Goal: Task Accomplishment & Management: Use online tool/utility

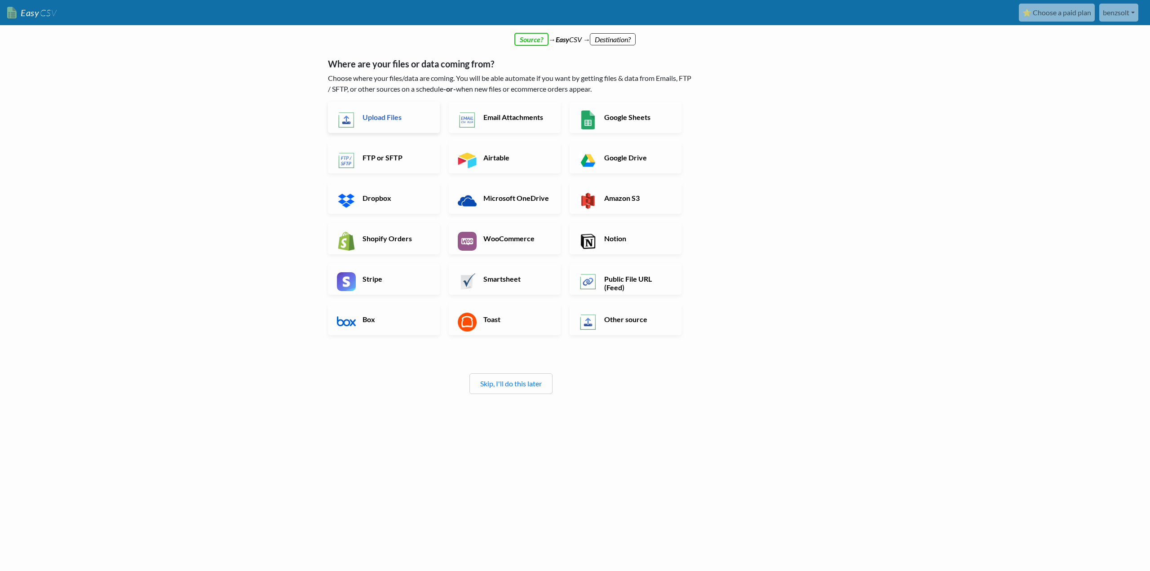
click at [375, 116] on h6 "Upload Files" at bounding box center [395, 117] width 71 height 9
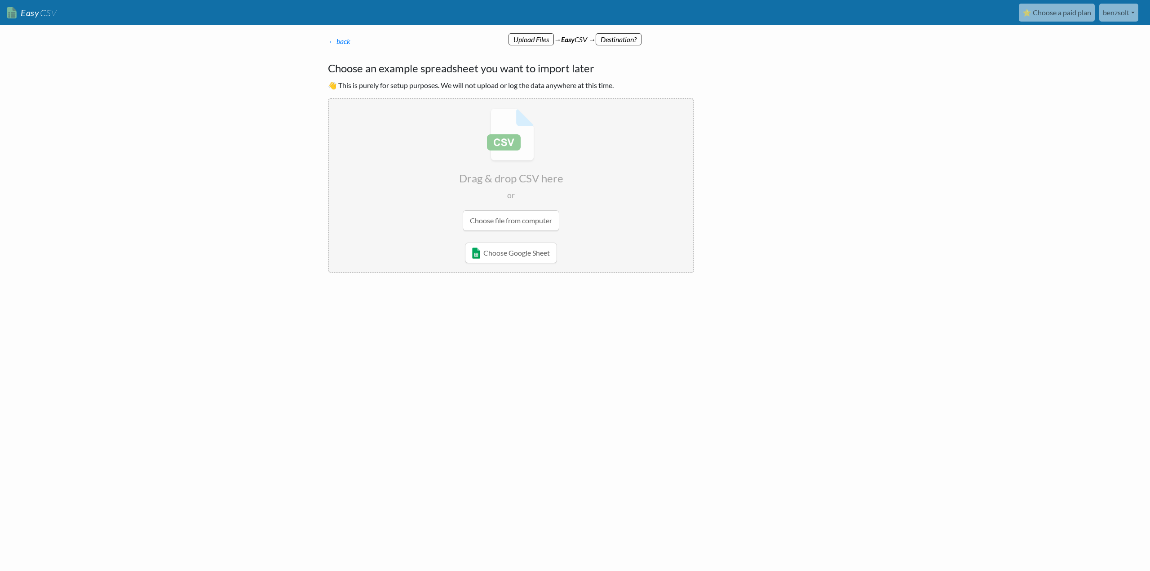
click at [518, 221] on input "file" at bounding box center [511, 170] width 364 height 142
click at [524, 224] on input "file" at bounding box center [511, 170] width 364 height 142
type input "C:\fakepath\hasznaltlaptop_pc.csv"
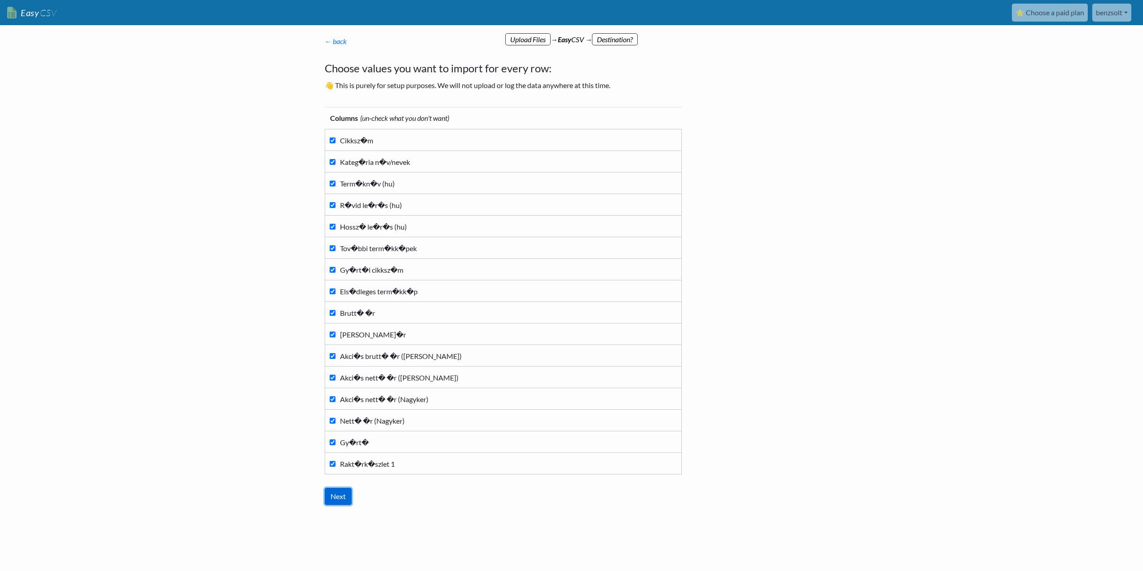
click at [340, 494] on input "Next" at bounding box center [338, 496] width 27 height 17
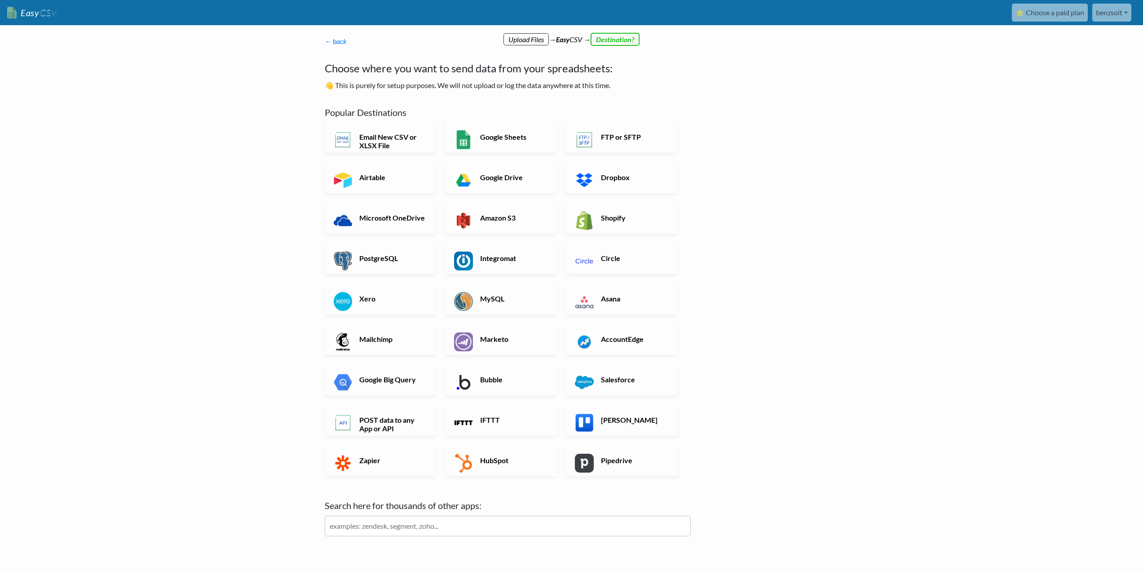
click at [376, 529] on input "text" at bounding box center [508, 526] width 366 height 21
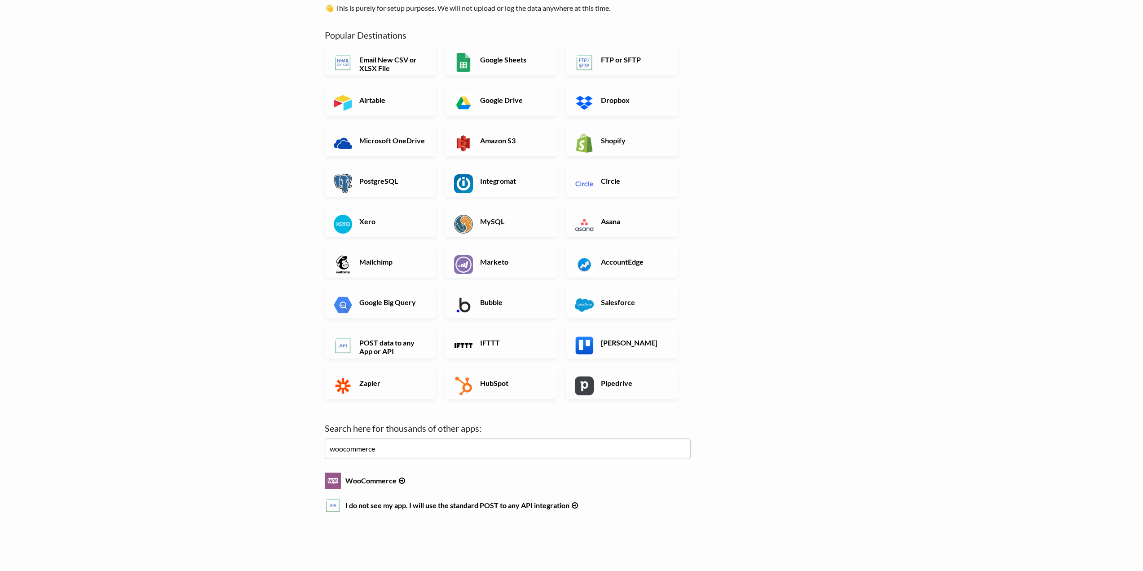
scroll to position [97, 0]
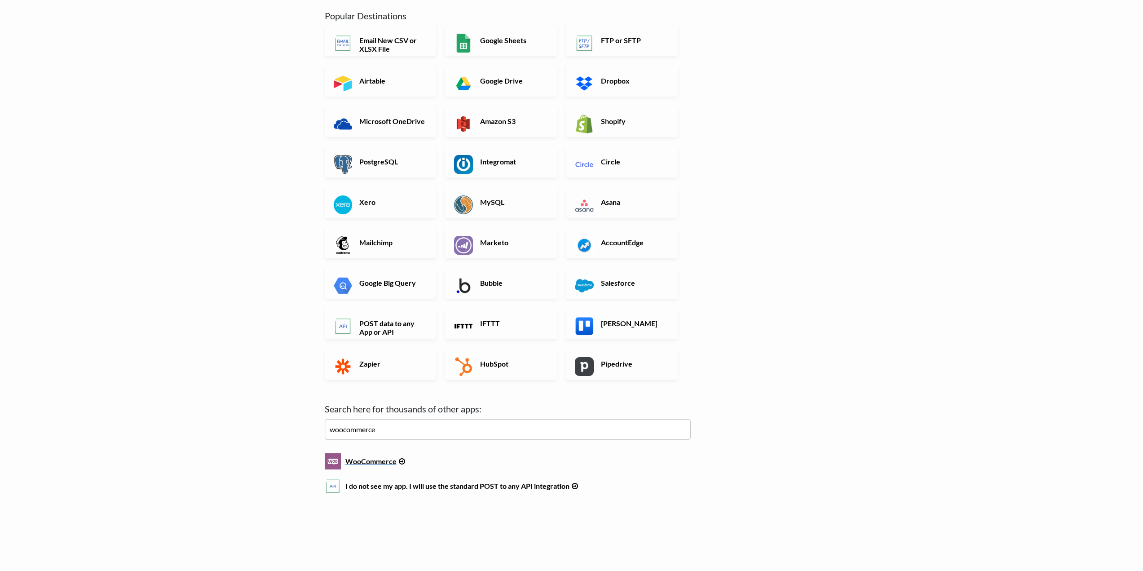
type input "woocommerce"
click at [360, 462] on h6 "WooCommerce" at bounding box center [508, 459] width 366 height 12
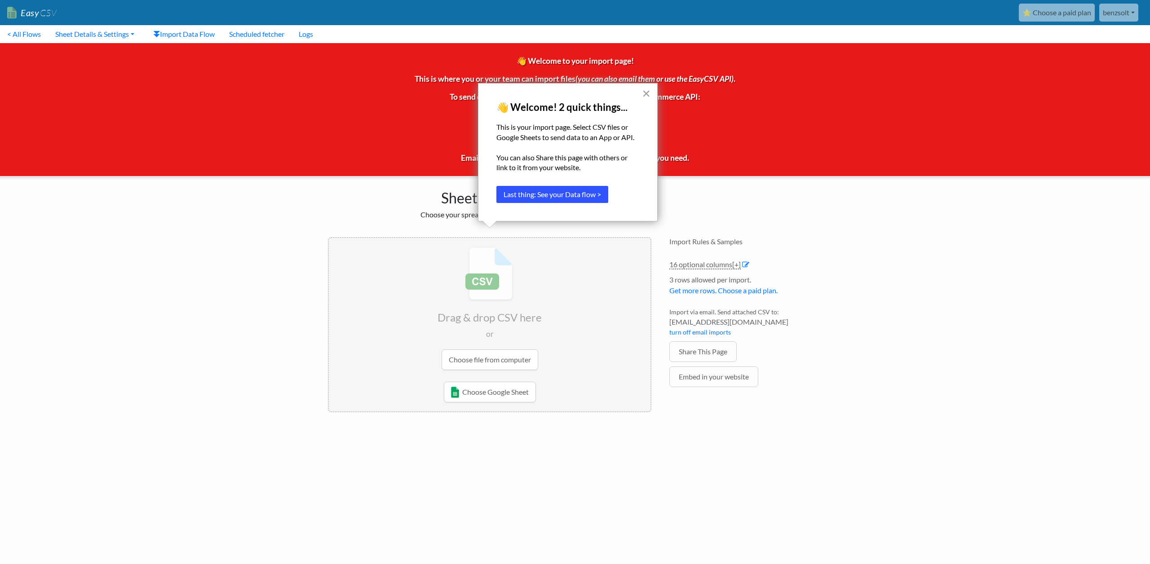
click at [564, 192] on button "Last thing: See your Data flow >" at bounding box center [552, 194] width 112 height 17
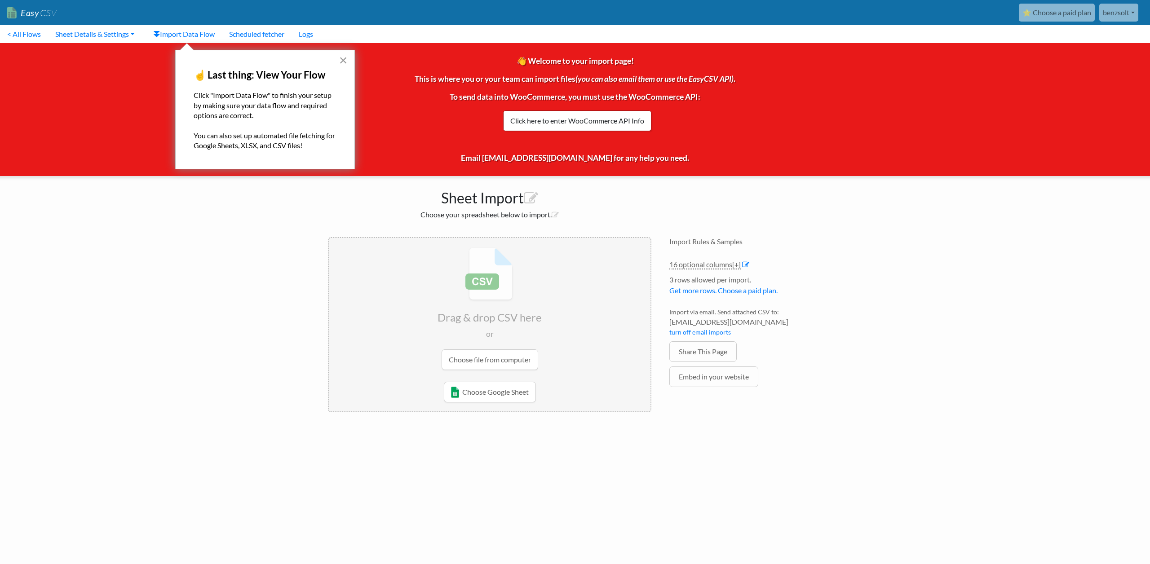
click at [343, 61] on button "×" at bounding box center [343, 60] width 9 height 14
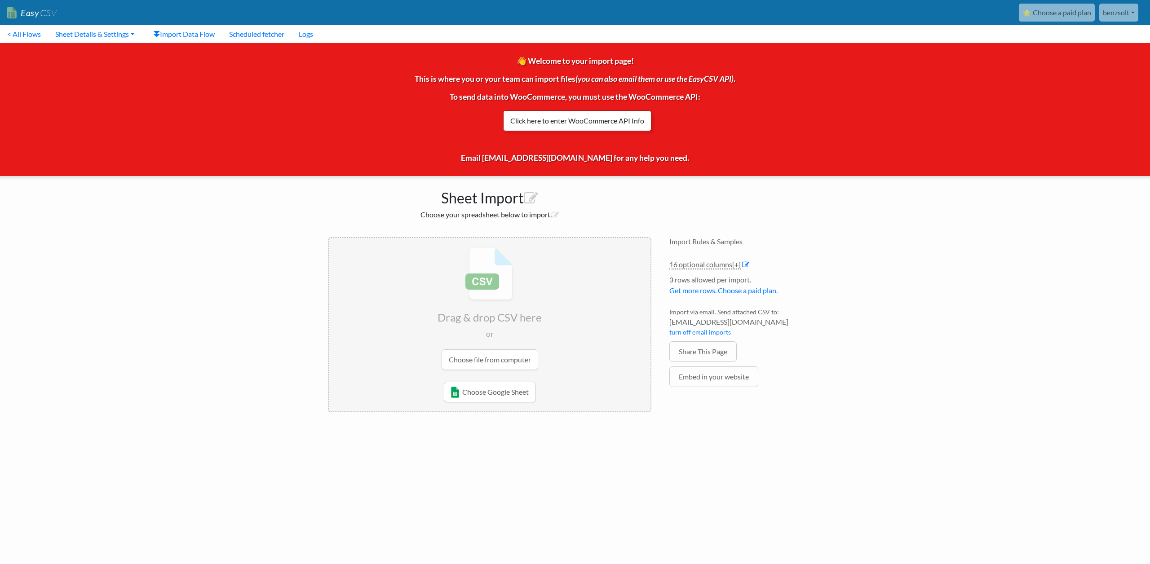
click at [562, 121] on link "Click here to enter WooCommerce API Info" at bounding box center [577, 121] width 148 height 21
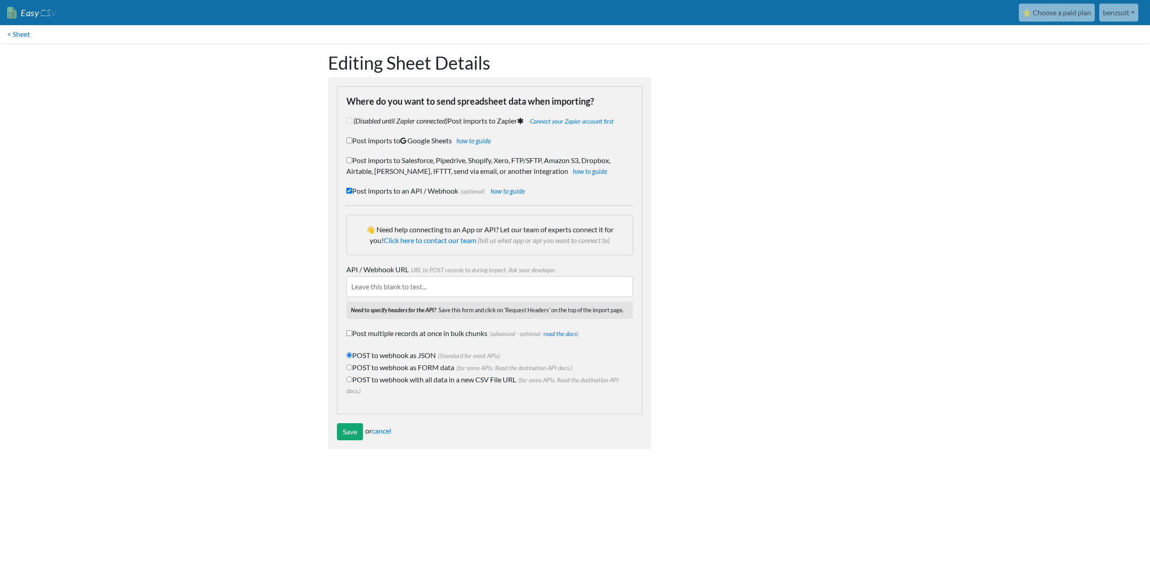
click at [348, 381] on input "POST to webhook with all data in a new CSV File URL (for some APIs. Read the de…" at bounding box center [349, 379] width 6 height 6
radio input "true"
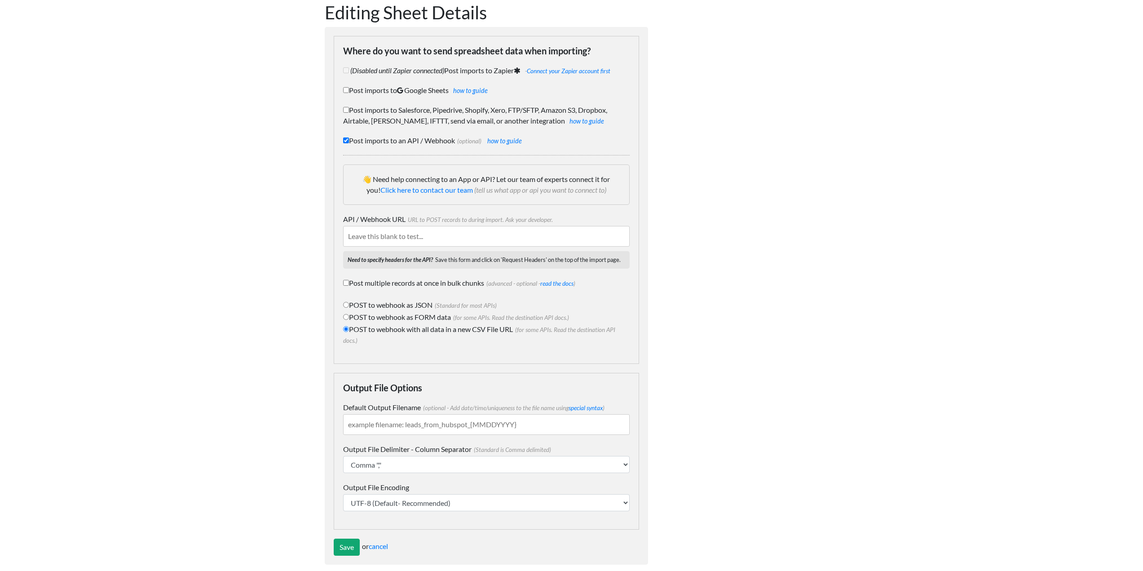
scroll to position [60, 0]
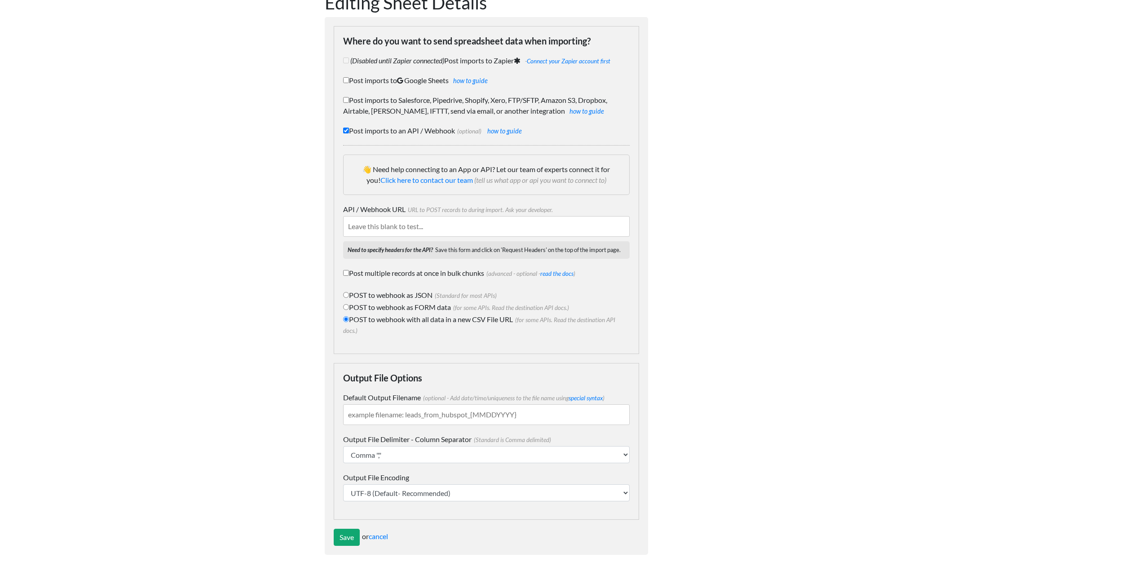
click at [356, 416] on input "Default Output Filename (optional - Add date/time/uniqueness to the file name u…" at bounding box center [486, 414] width 287 height 21
type input "hasznaltlaptop"
click at [339, 538] on input "Save" at bounding box center [347, 537] width 26 height 17
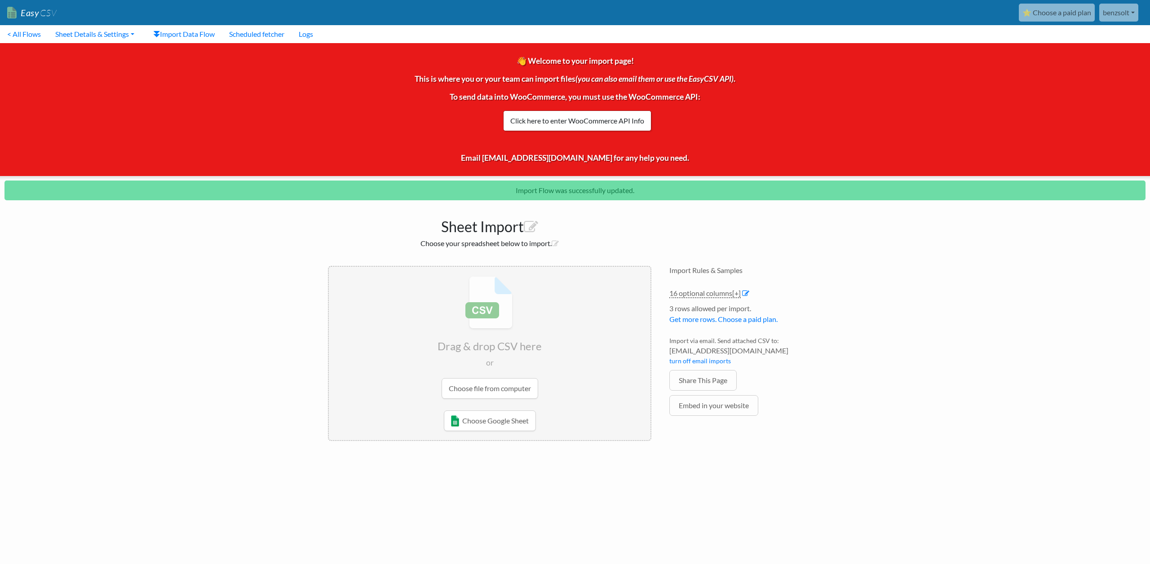
click at [487, 387] on input "file" at bounding box center [490, 338] width 322 height 142
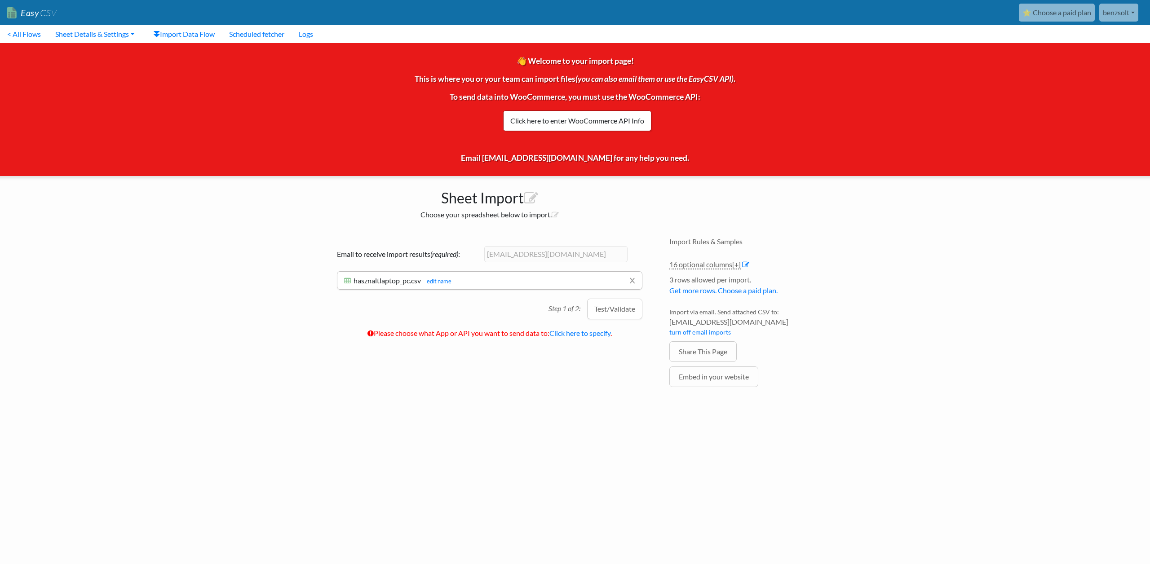
click at [611, 307] on button "Test/Validate" at bounding box center [614, 309] width 55 height 21
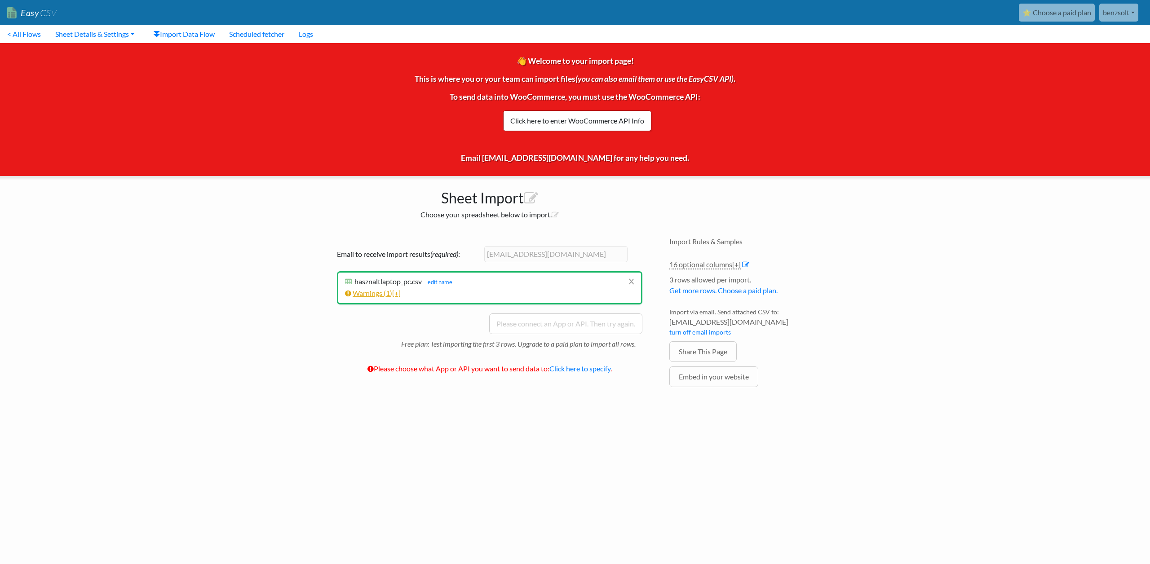
click at [372, 292] on link "Warnings ( 1 ) [+]" at bounding box center [373, 293] width 56 height 9
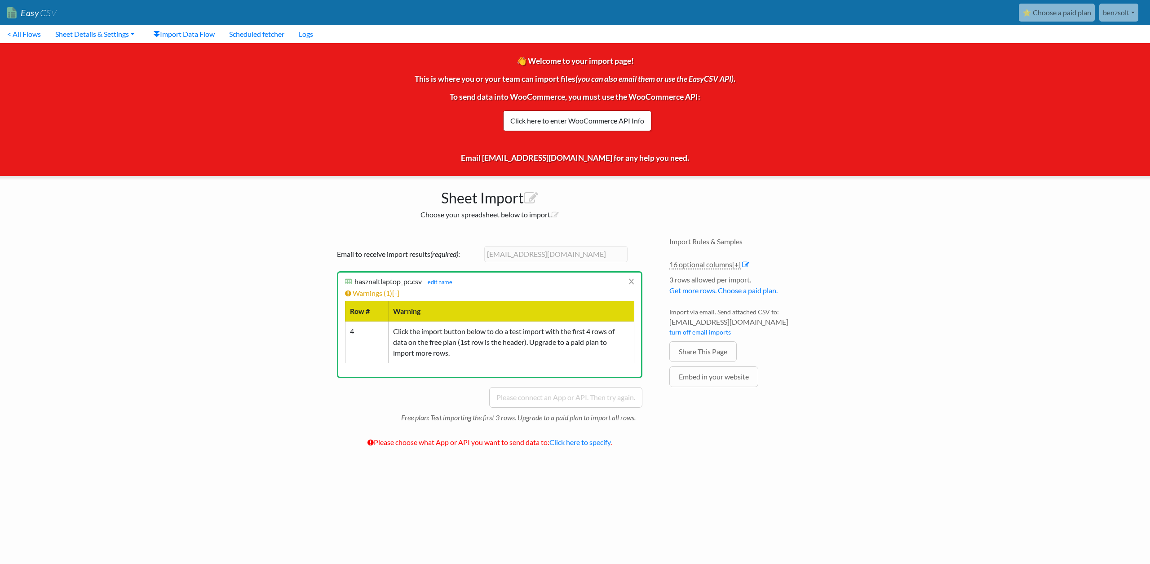
click at [342, 395] on div "Email to receive import results (required) : benzsolt@protonmail.com x hasznalt…" at bounding box center [489, 349] width 323 height 224
click at [627, 281] on h6 "hasznaltlaptop_pc.csv hasznaltlaptop_pc.csv edit name" at bounding box center [489, 281] width 289 height 9
click at [630, 280] on link "x" at bounding box center [632, 281] width 6 height 17
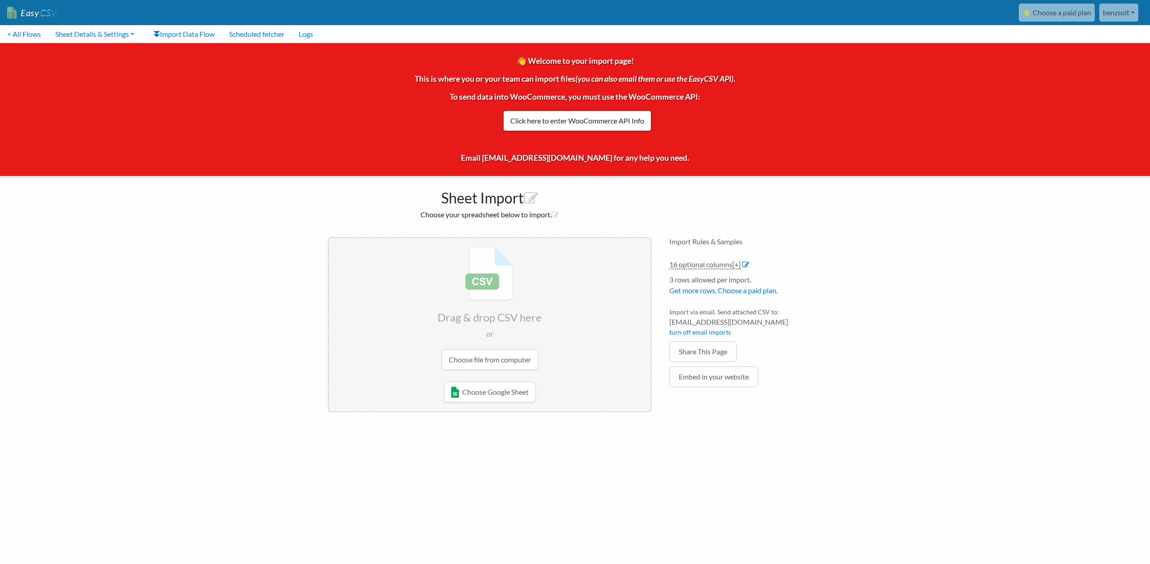
click at [520, 359] on input "file" at bounding box center [490, 309] width 322 height 142
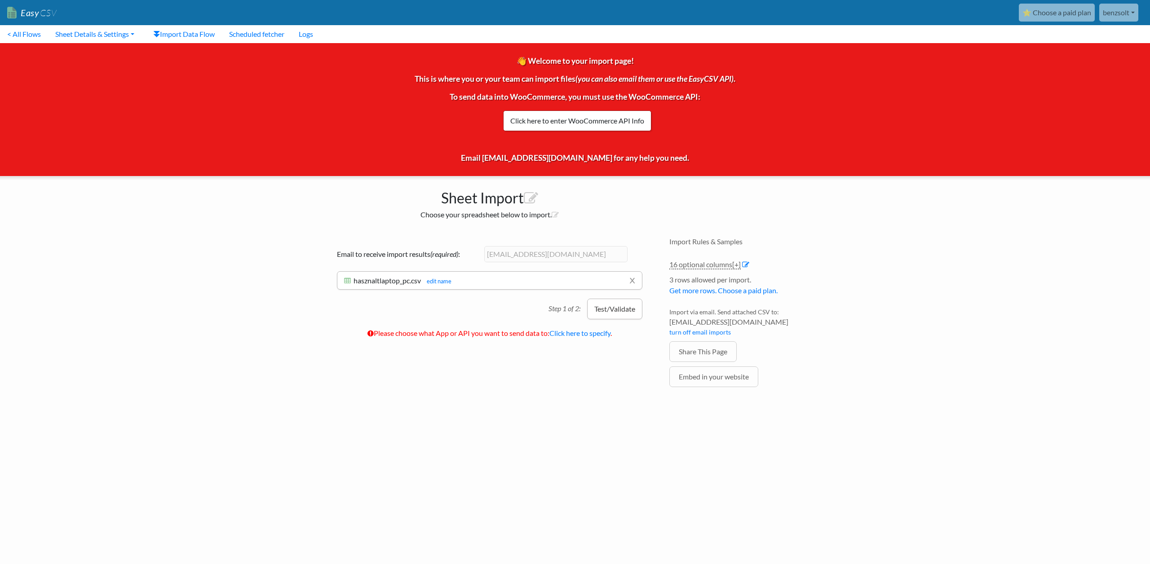
click at [617, 306] on button "Test/Validate" at bounding box center [614, 309] width 55 height 21
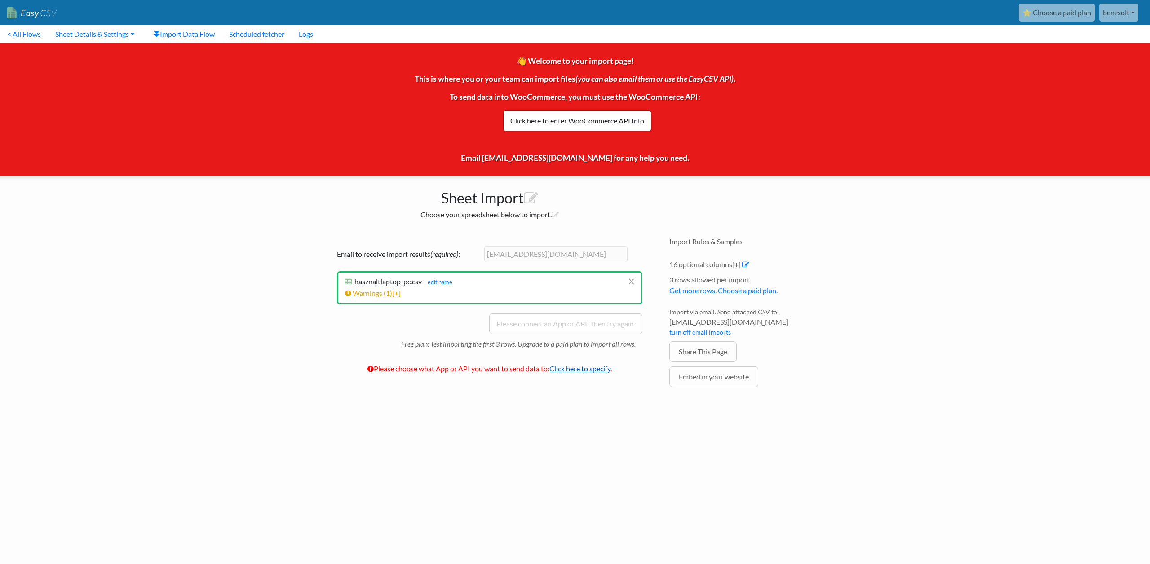
click at [570, 369] on link "Click here to specify" at bounding box center [579, 368] width 61 height 9
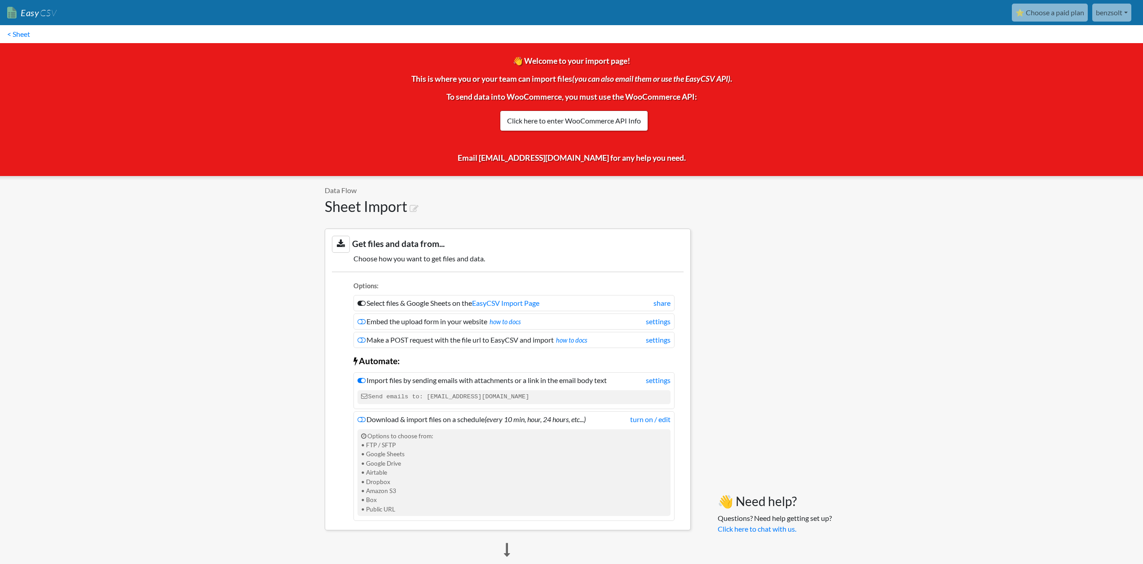
scroll to position [566, 0]
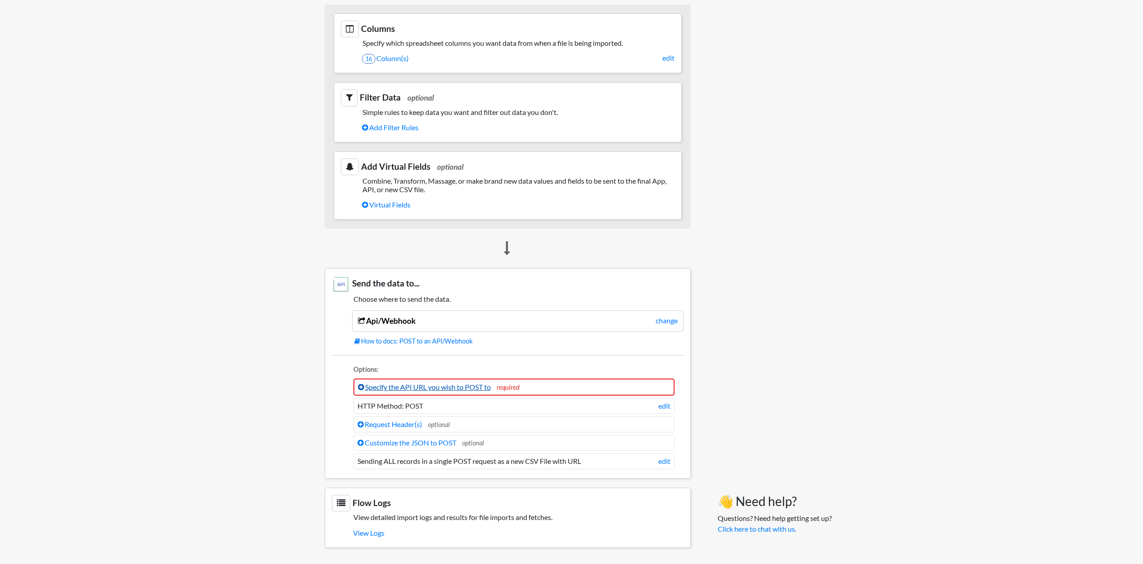
click at [448, 386] on link "Specify the API URL you wish to POST to" at bounding box center [424, 387] width 133 height 9
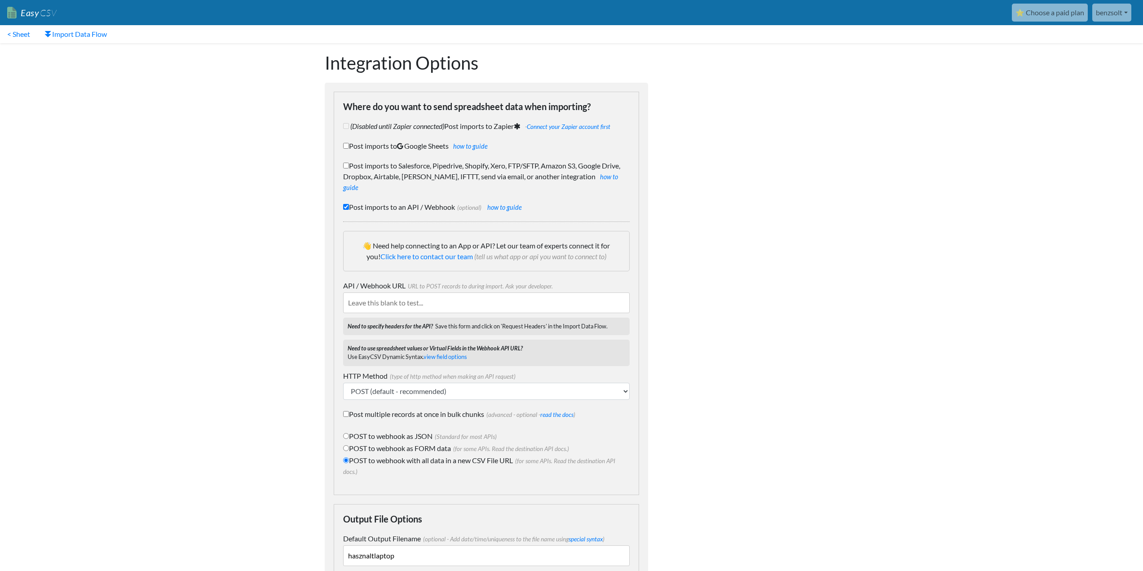
click at [394, 292] on input "API / Webhook URL URL to POST records to during import. Ask your developer." at bounding box center [486, 302] width 287 height 21
click at [395, 383] on select "POST (default - recommended) PUT GET (not standard) DELETE (not standard)" at bounding box center [486, 391] width 287 height 17
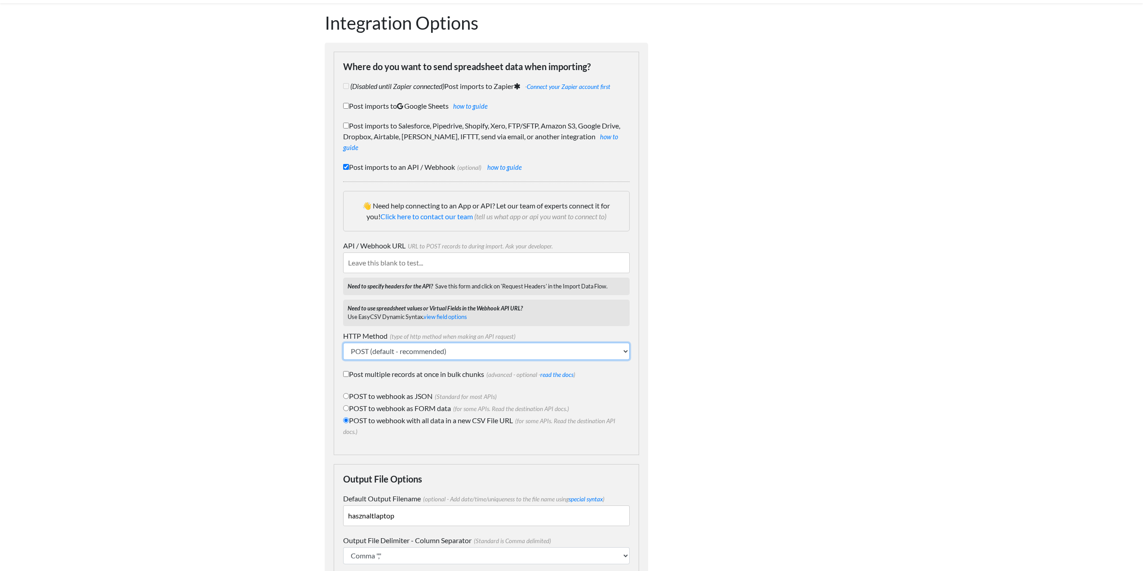
scroll to position [130, 0]
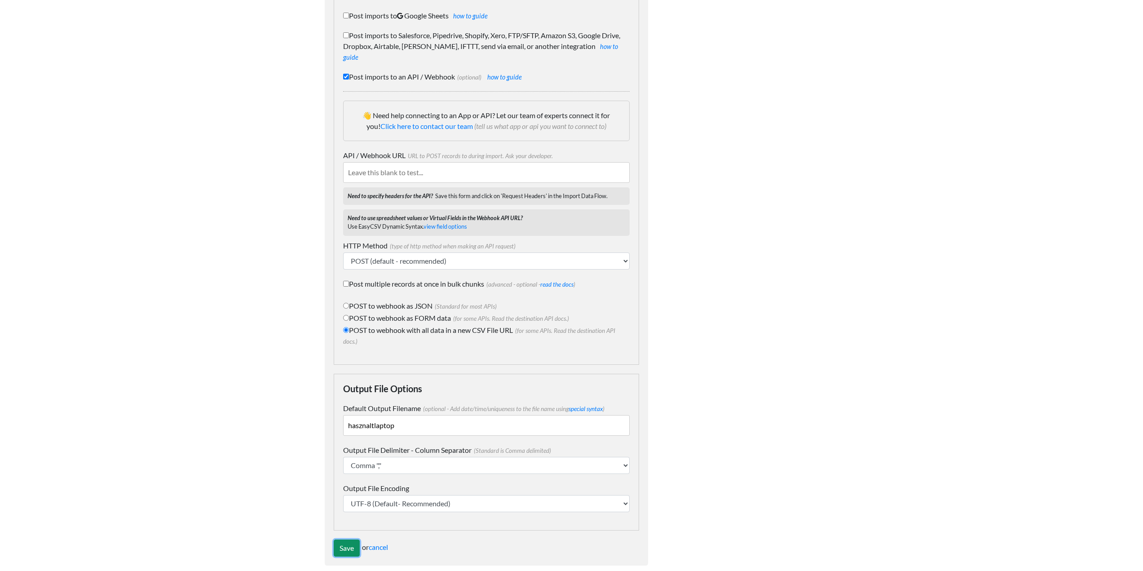
click at [342, 540] on input "Save" at bounding box center [347, 548] width 26 height 17
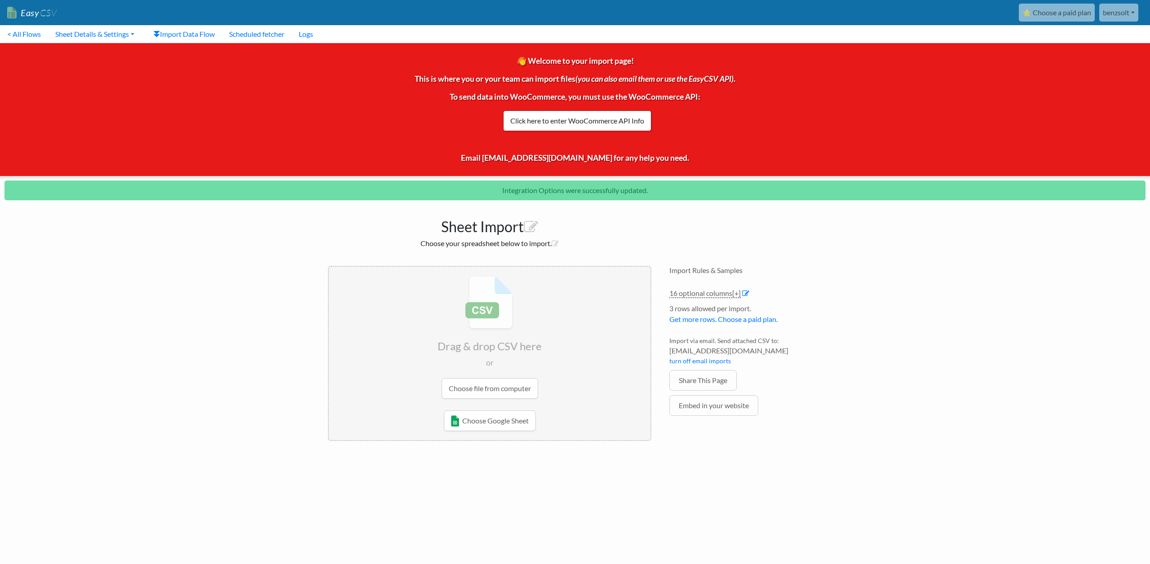
click at [486, 388] on input "file" at bounding box center [490, 338] width 322 height 142
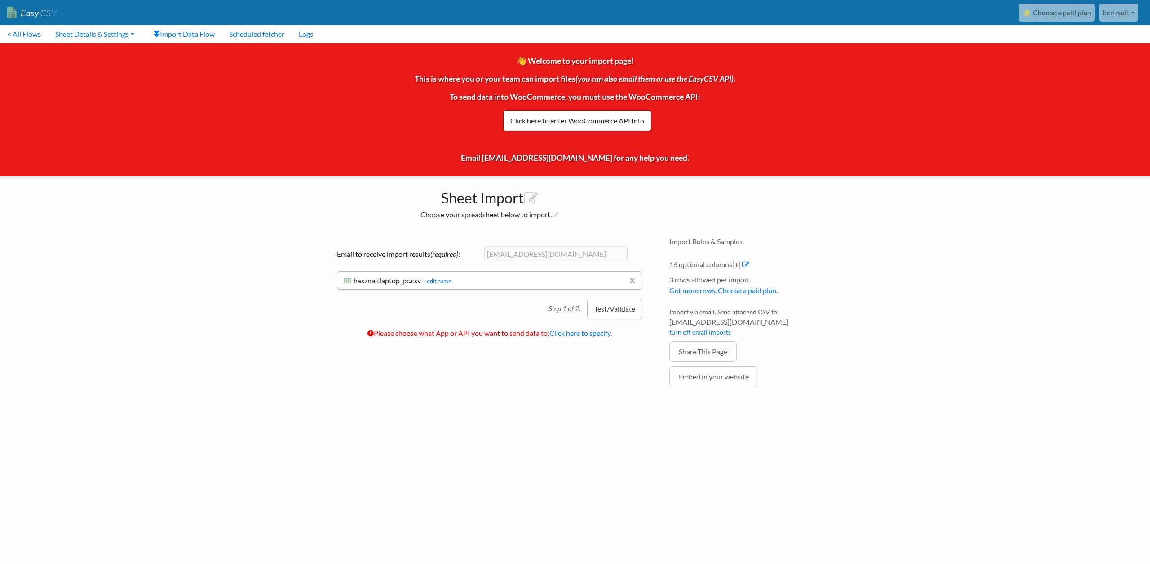
click at [623, 304] on button "Test/Validate" at bounding box center [614, 309] width 55 height 21
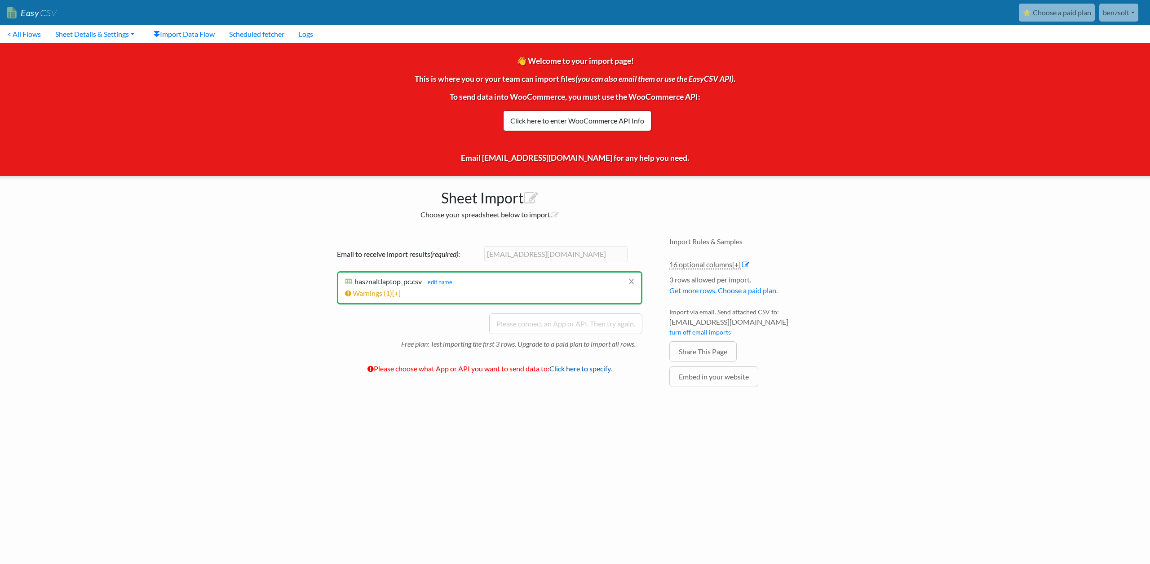
click at [571, 367] on link "Click here to specify" at bounding box center [579, 368] width 61 height 9
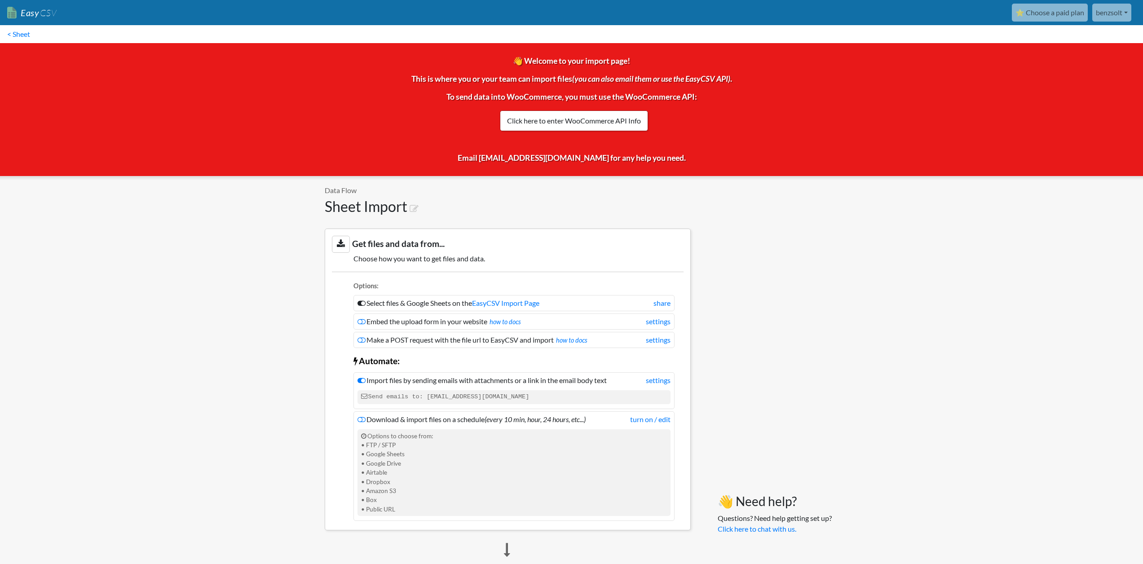
scroll to position [566, 0]
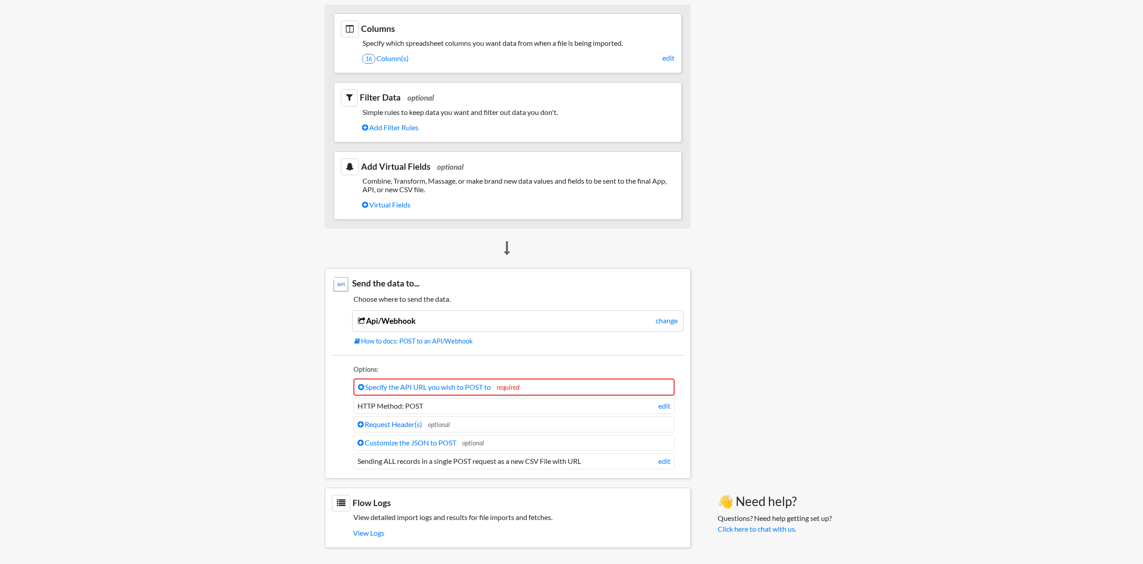
click at [447, 405] on li "HTTP Method: POST edit" at bounding box center [514, 406] width 321 height 16
click at [425, 323] on div "Api/Webhook change" at bounding box center [518, 321] width 332 height 22
click at [662, 321] on link "change" at bounding box center [667, 320] width 22 height 11
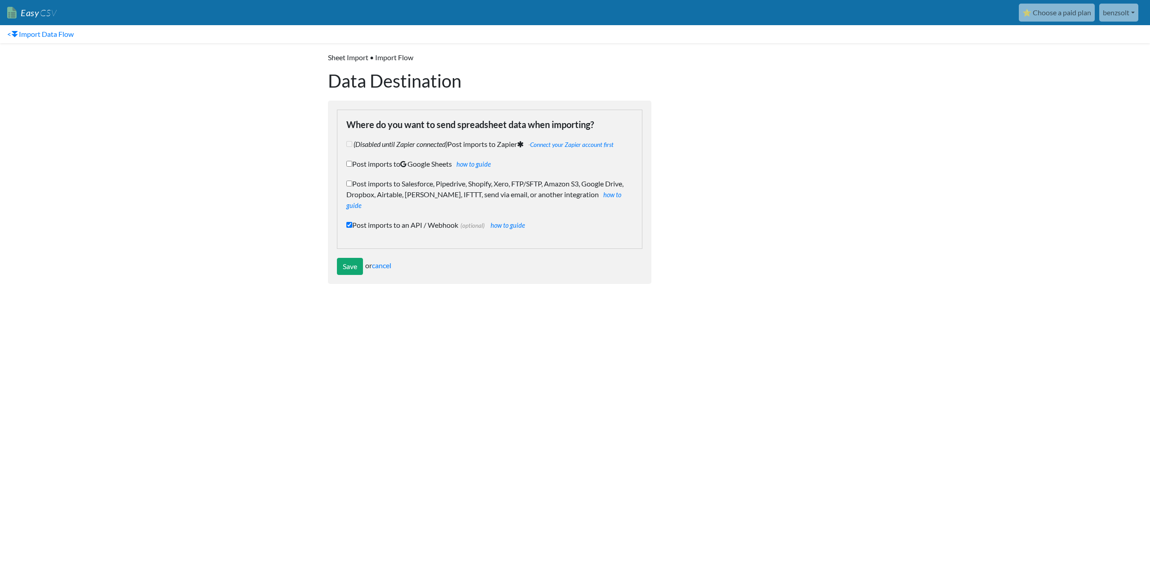
click at [348, 183] on input "Post imports to Salesforce, Pipedrive, Shopify, Xero, FTP/SFTP, Amazon S3, Goog…" at bounding box center [349, 184] width 6 height 6
checkbox input "true"
checkbox input "false"
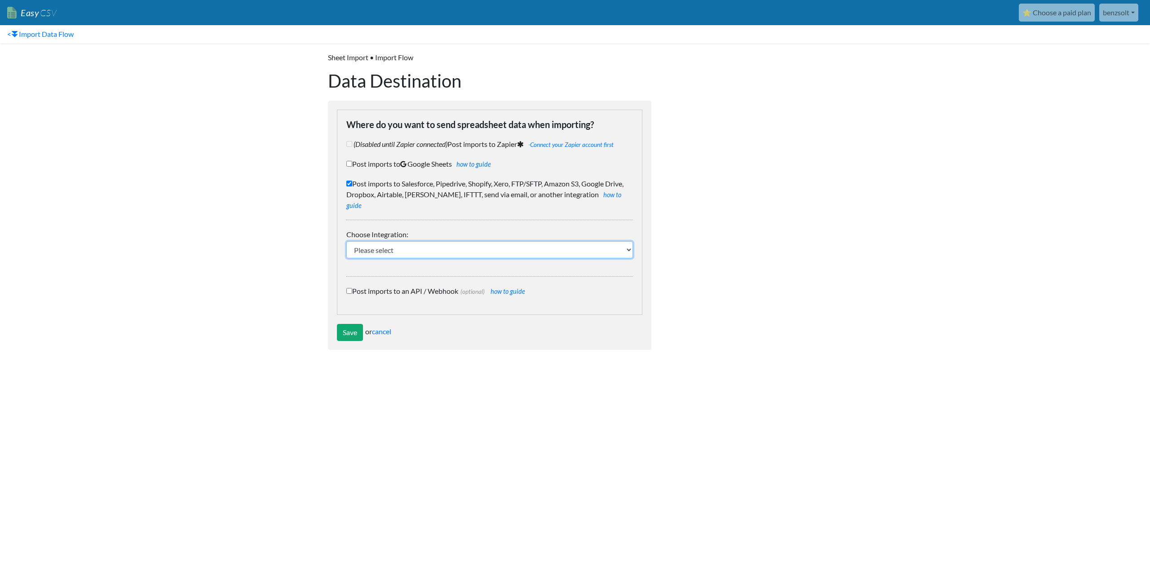
click at [415, 241] on select "Please select IFTTT FTP or SFTP Amazon S3 HubSpot Google Big Query Salesforce P…" at bounding box center [489, 249] width 287 height 17
click at [348, 165] on input "Post imports to Google Sheets how to guide" at bounding box center [349, 164] width 6 height 6
checkbox input "true"
checkbox input "false"
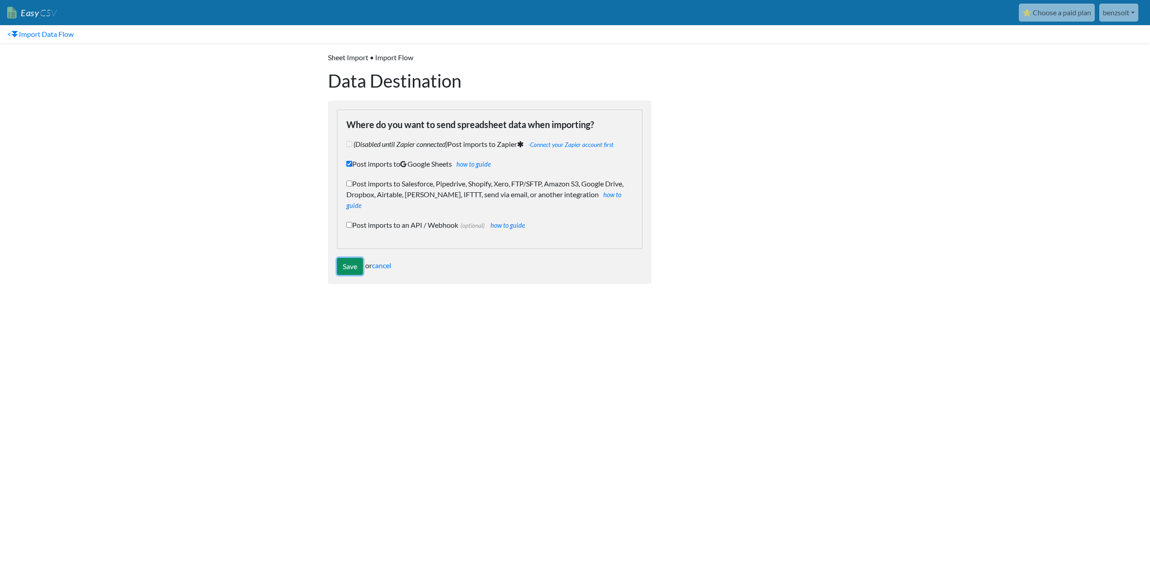
click at [348, 258] on input "Save" at bounding box center [350, 266] width 26 height 17
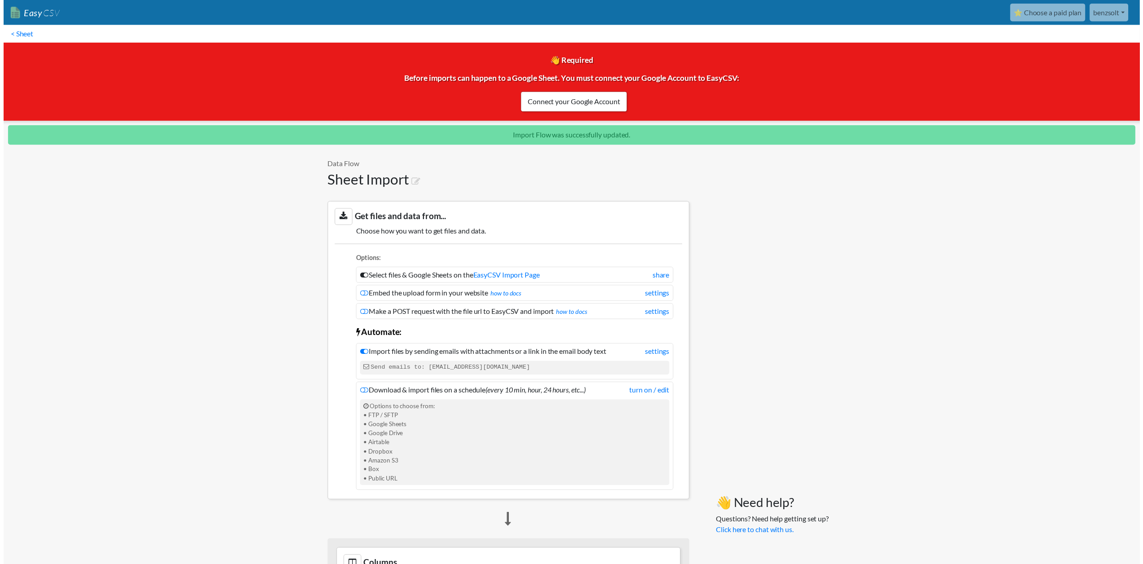
scroll to position [467, 0]
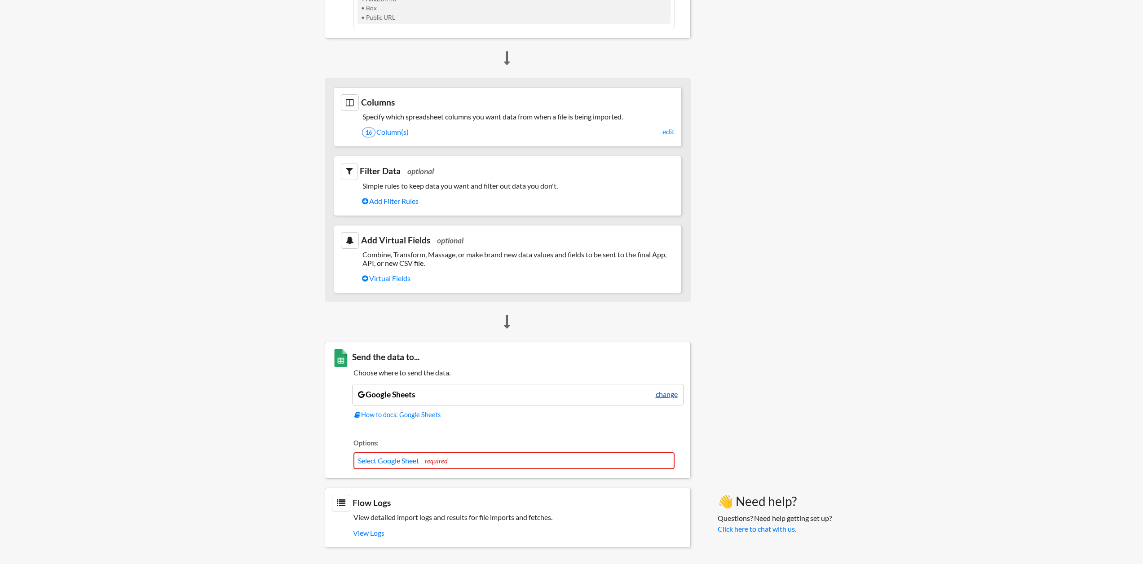
click at [671, 393] on link "change" at bounding box center [667, 394] width 22 height 11
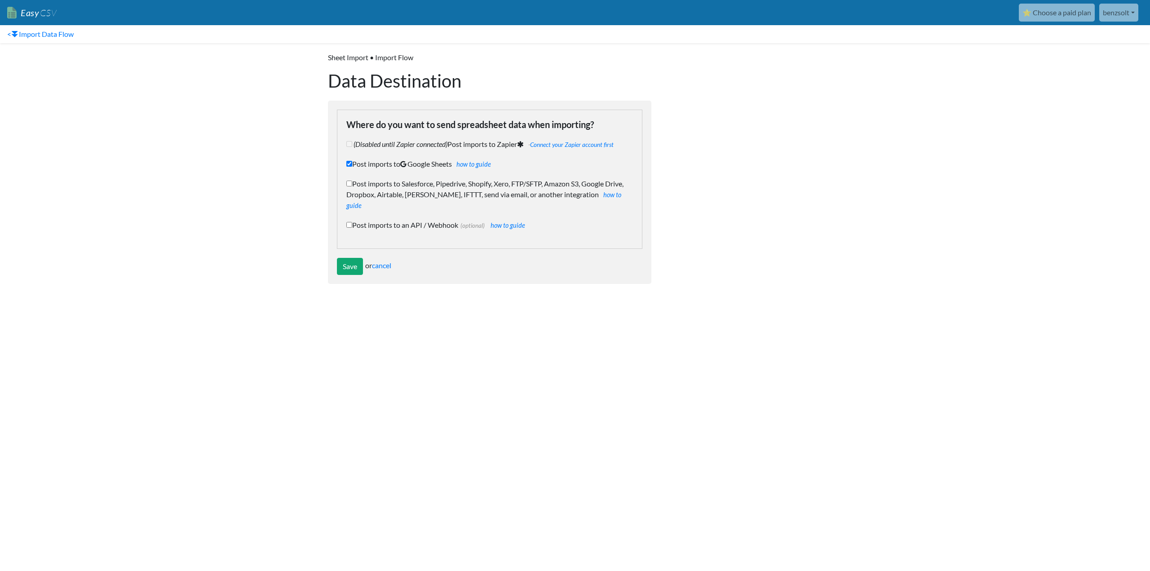
click at [351, 183] on input "Post imports to Salesforce, Pipedrive, Shopify, Xero, FTP/SFTP, Amazon S3, Goog…" at bounding box center [349, 184] width 6 height 6
checkbox input "true"
checkbox input "false"
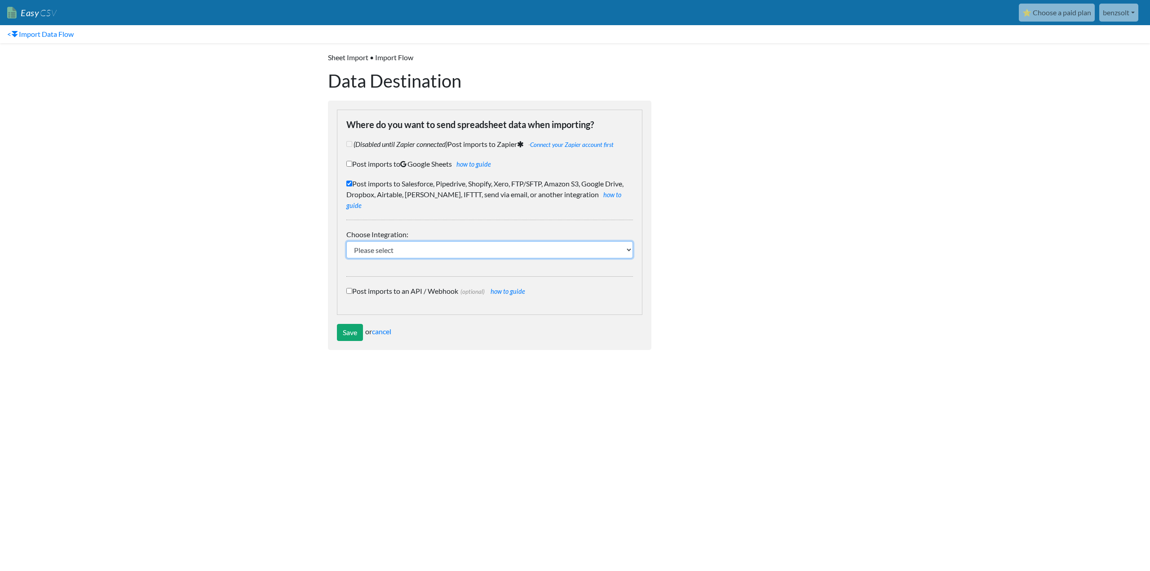
click at [398, 241] on select "Please select IFTTT FTP or SFTP Amazon S3 HubSpot Google Big Query Salesforce P…" at bounding box center [489, 249] width 287 height 17
select select "2011"
click at [346, 241] on select "Please select IFTTT FTP or SFTP Amazon S3 HubSpot Google Big Query Salesforce P…" at bounding box center [489, 249] width 287 height 17
click at [349, 324] on input "Save" at bounding box center [350, 332] width 26 height 17
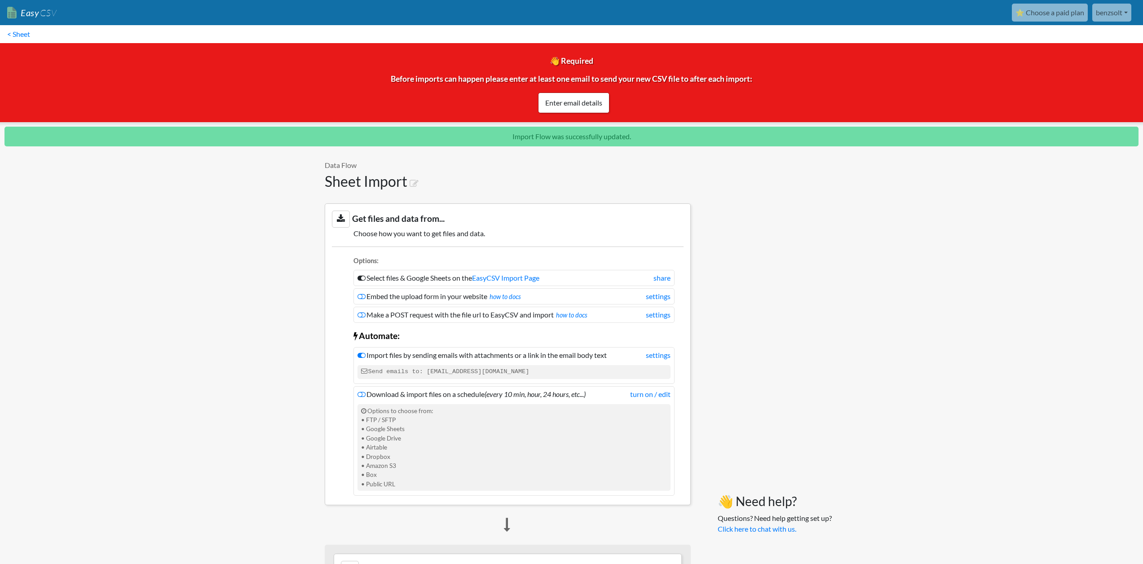
scroll to position [608, 0]
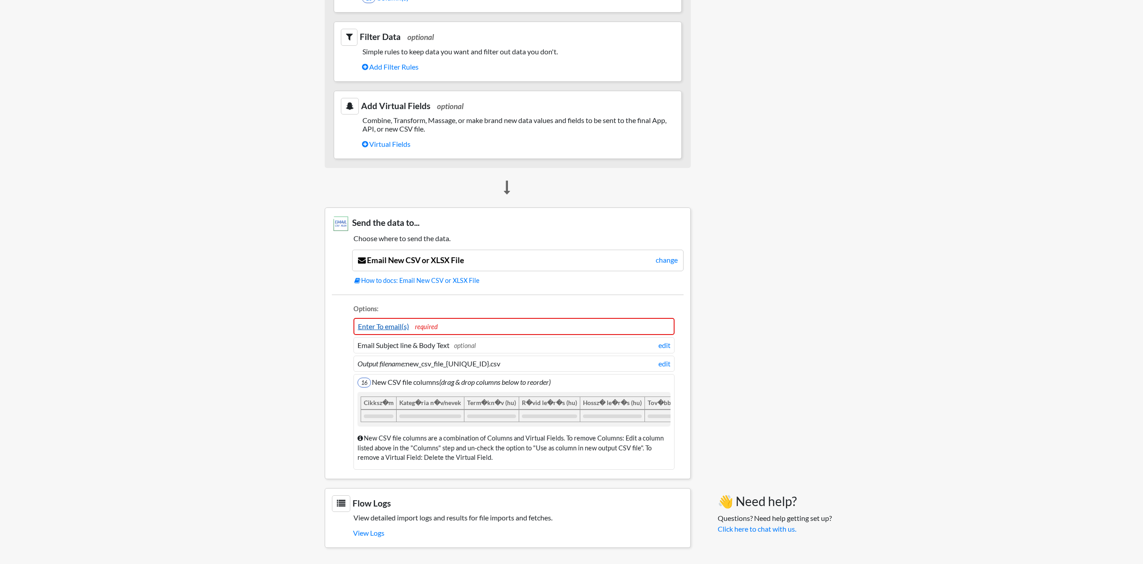
click at [401, 322] on link "Enter To email(s)" at bounding box center [383, 326] width 51 height 9
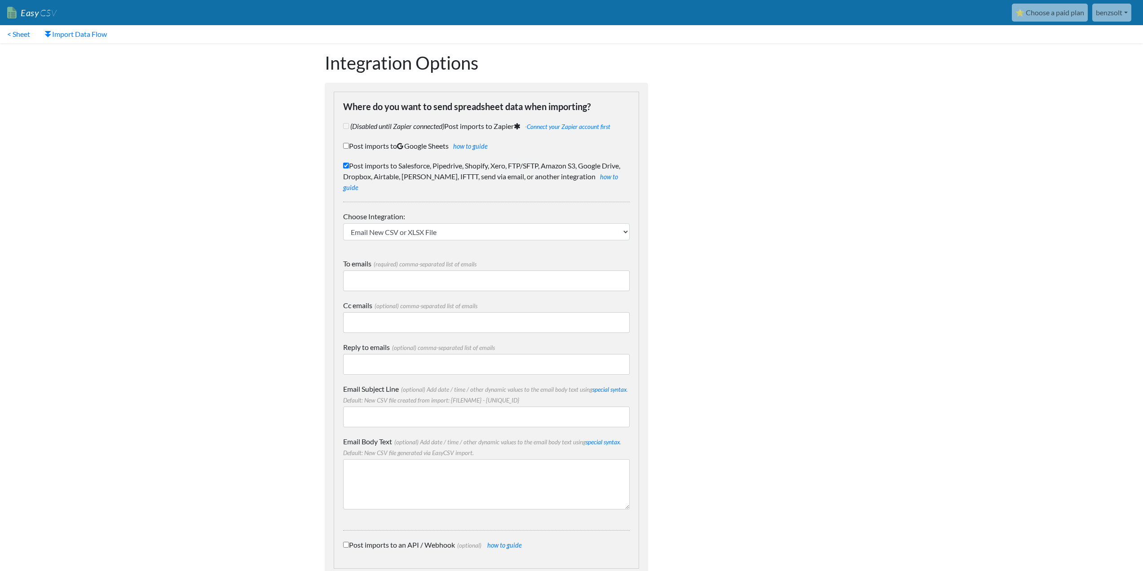
click at [388, 270] on input "To emails (required) comma-separated list of emails" at bounding box center [486, 280] width 287 height 21
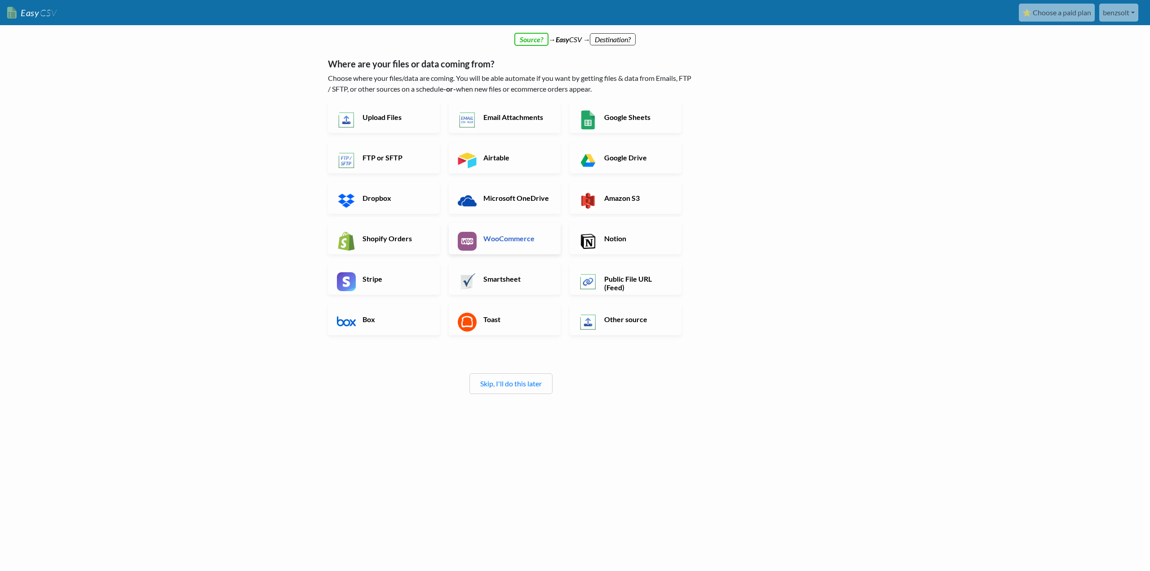
click at [503, 242] on h6 "WooCommerce" at bounding box center [516, 238] width 71 height 9
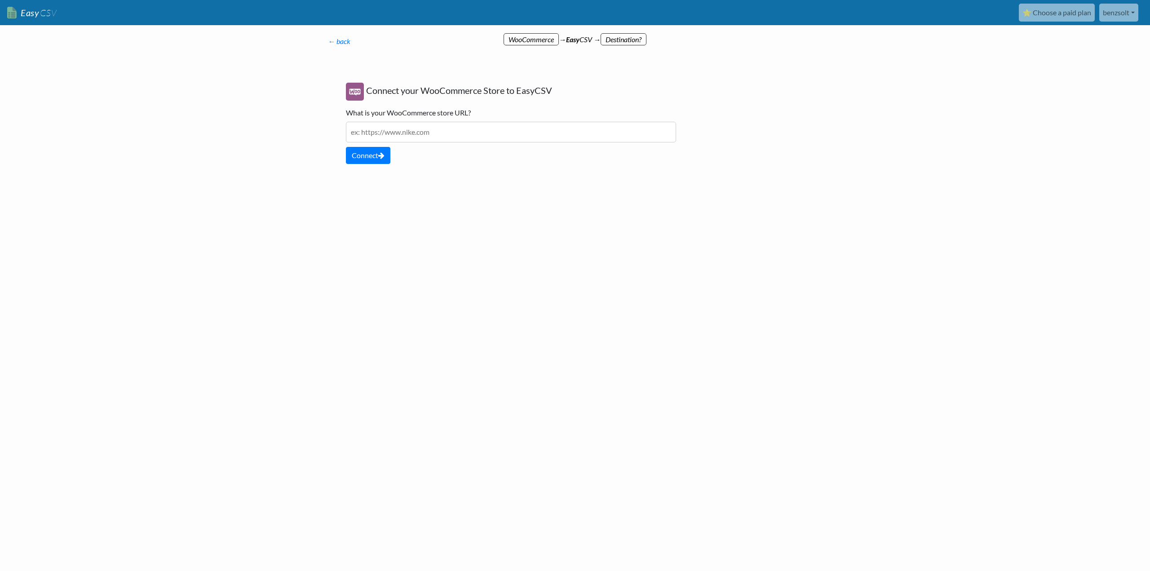
click at [396, 133] on input "text" at bounding box center [511, 132] width 330 height 21
type input "localhost\wpteszt"
click at [368, 155] on button "Connect" at bounding box center [368, 155] width 44 height 17
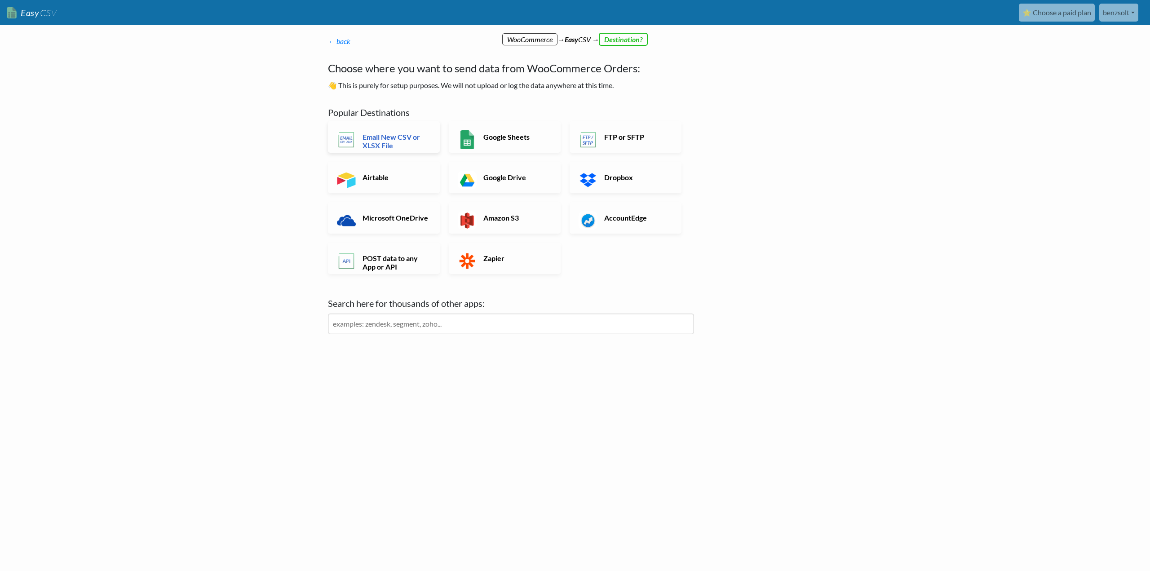
click at [374, 140] on h6 "Email New CSV or XLSX File" at bounding box center [395, 141] width 71 height 17
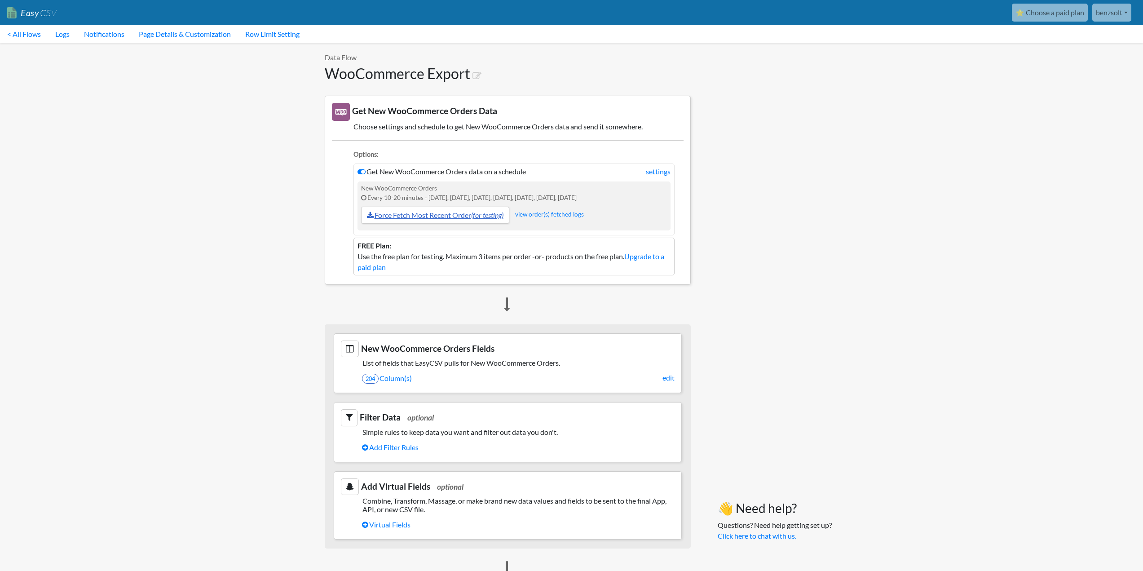
click at [469, 216] on link "Force Fetch Most Recent Order (for testing)" at bounding box center [435, 215] width 148 height 17
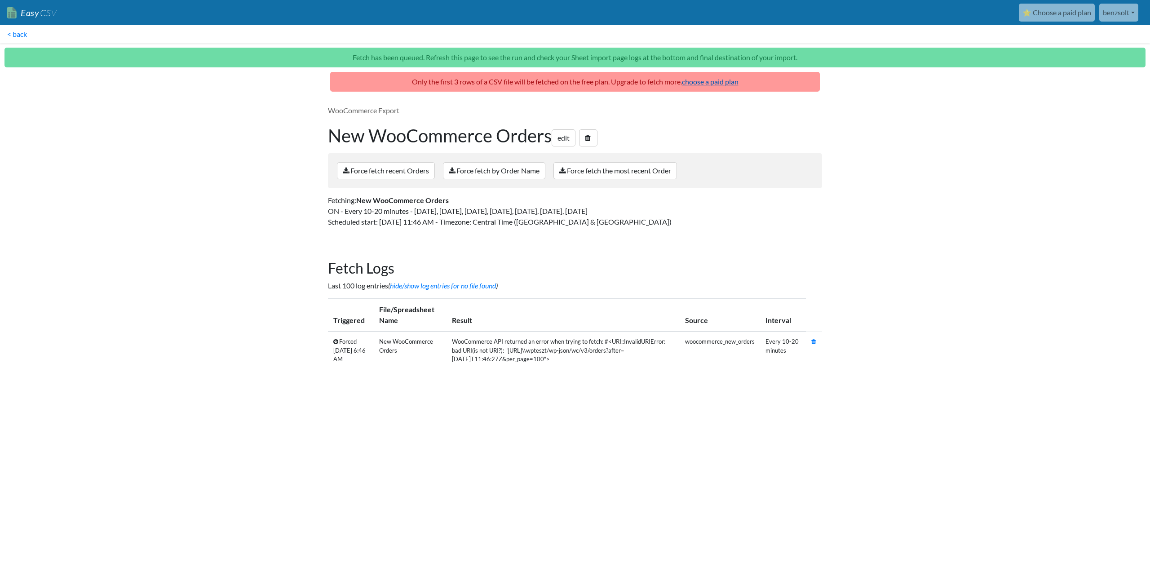
click at [719, 82] on link "choose a paid plan" at bounding box center [710, 81] width 57 height 9
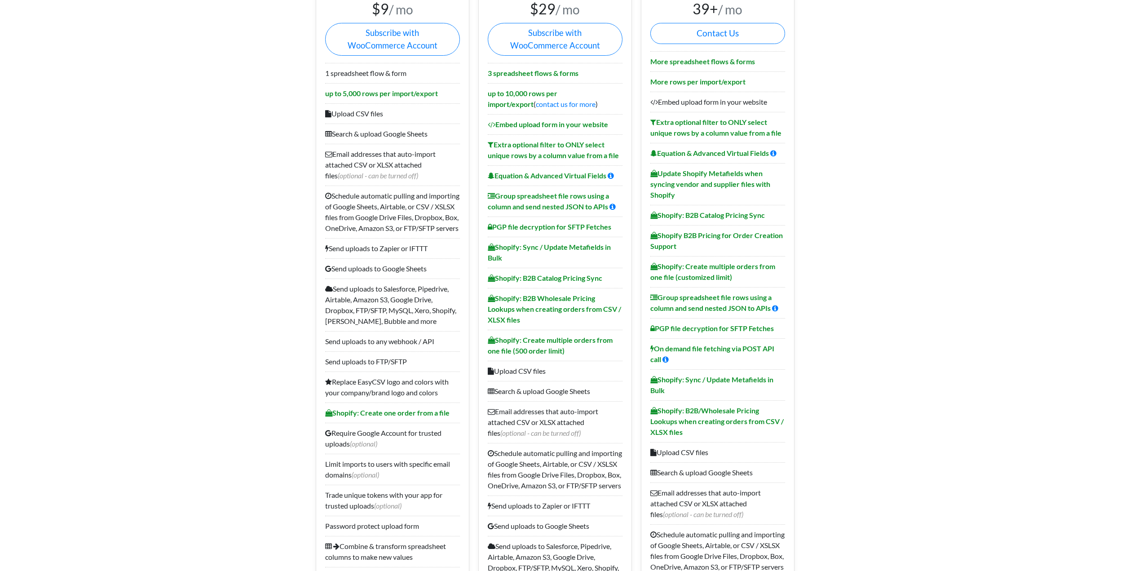
scroll to position [135, 0]
